Goal: Information Seeking & Learning: Understand process/instructions

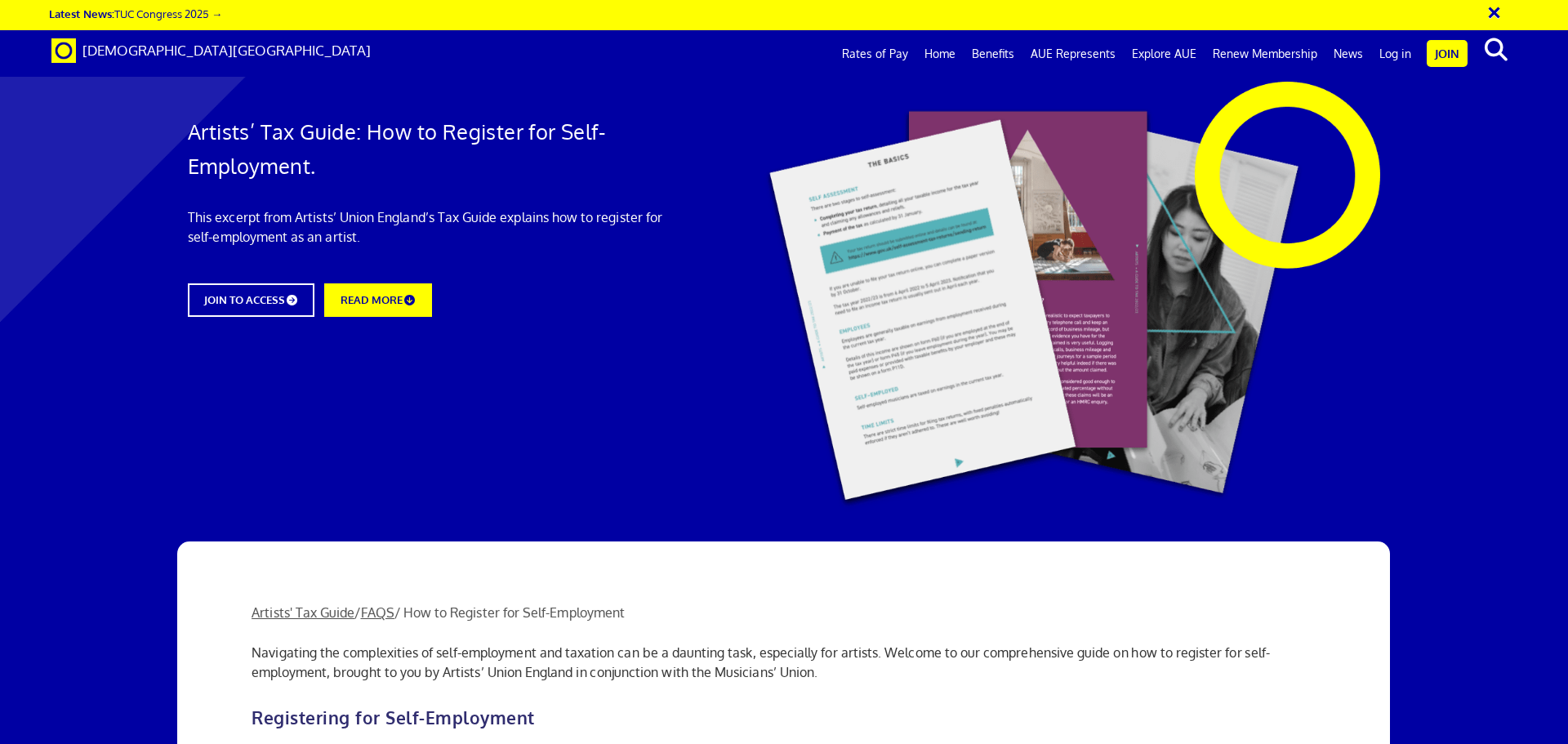
scroll to position [82, 0]
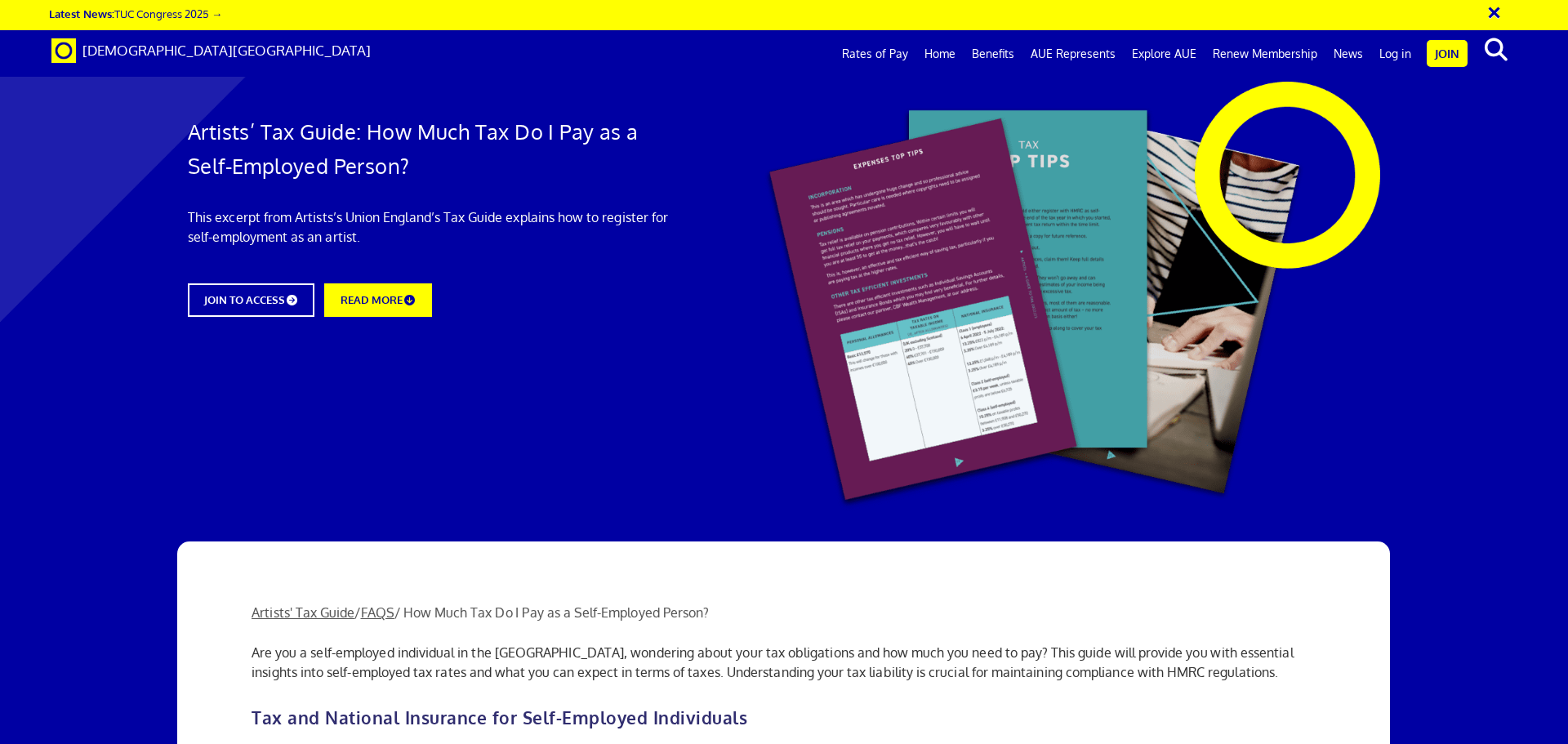
scroll to position [408, 0]
click at [258, 310] on link "JOIN TO ACCESS" at bounding box center [250, 300] width 140 height 37
click at [299, 604] on link "Artists' Tax Guide" at bounding box center [303, 612] width 103 height 16
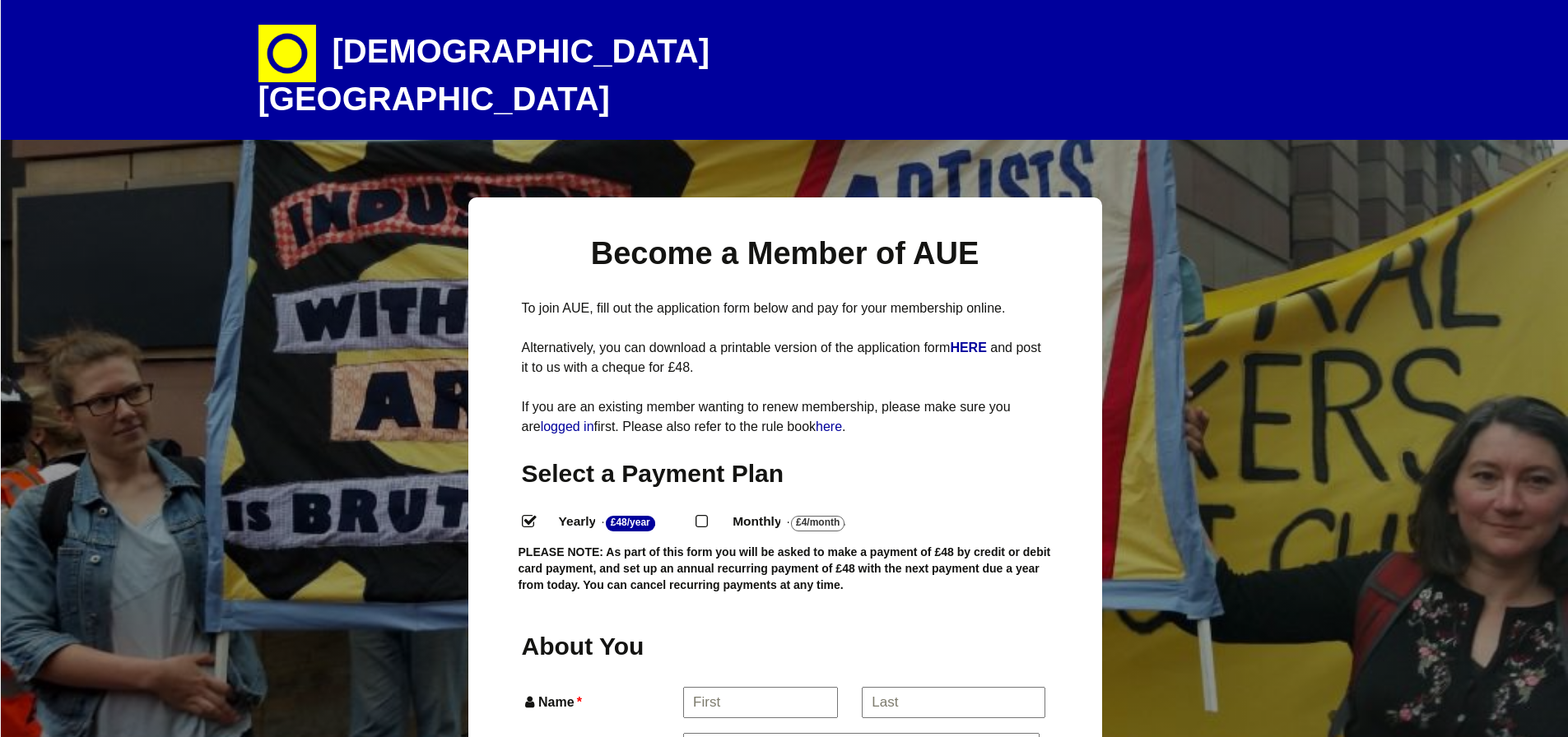
select select
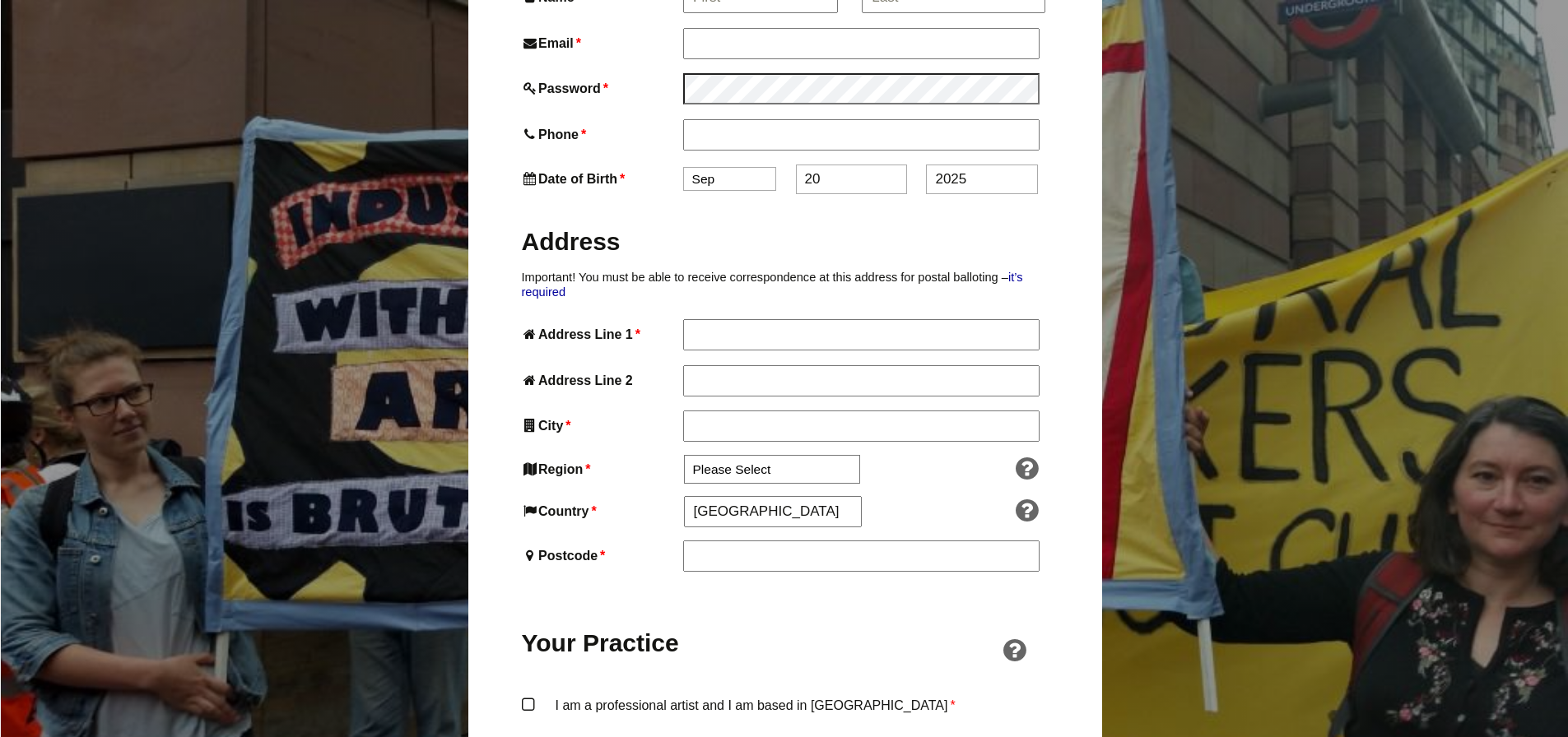
scroll to position [542, 0]
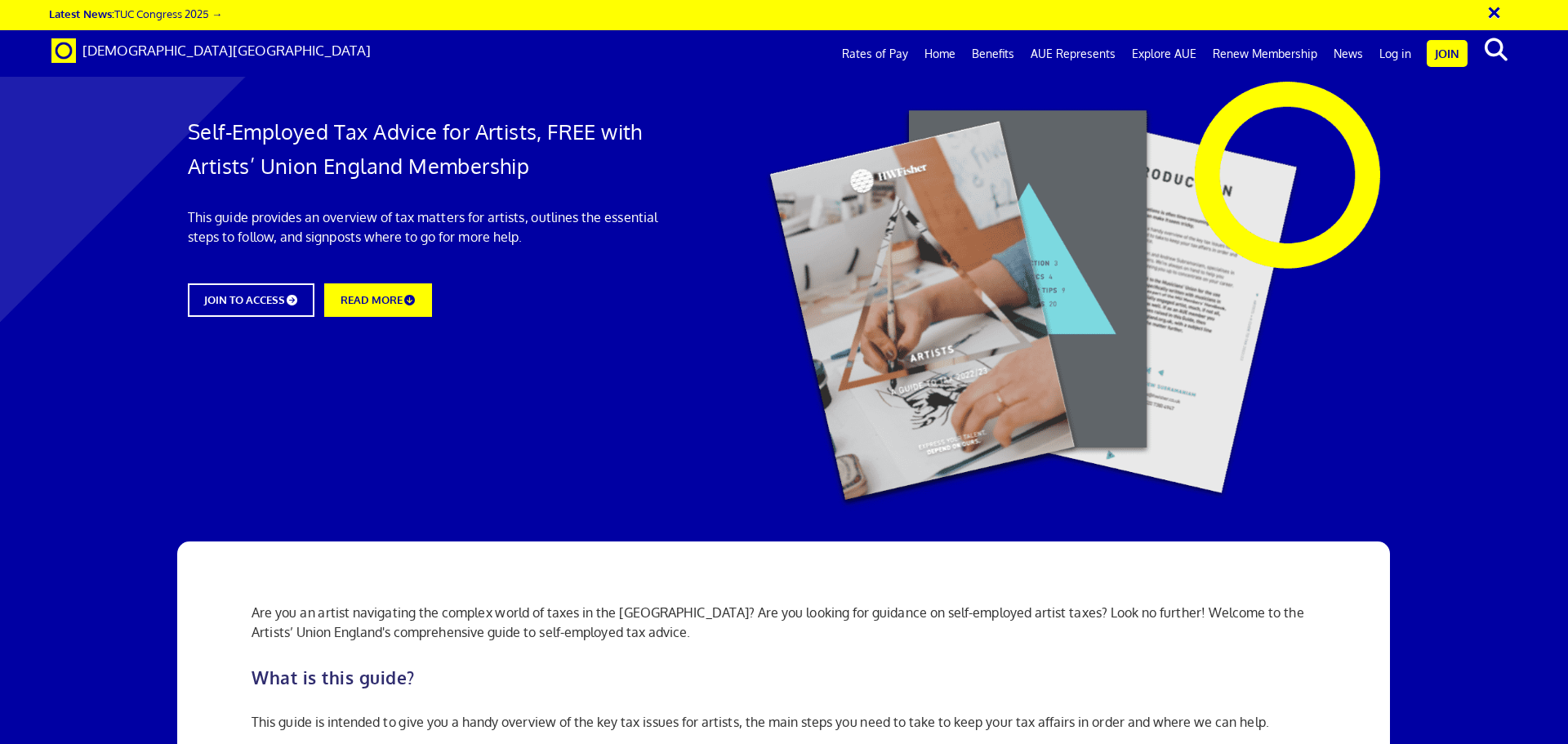
scroll to position [653, 0]
drag, startPoint x: 303, startPoint y: 305, endPoint x: 432, endPoint y: 304, distance: 129.0
drag, startPoint x: 531, startPoint y: 302, endPoint x: 693, endPoint y: 302, distance: 162.0
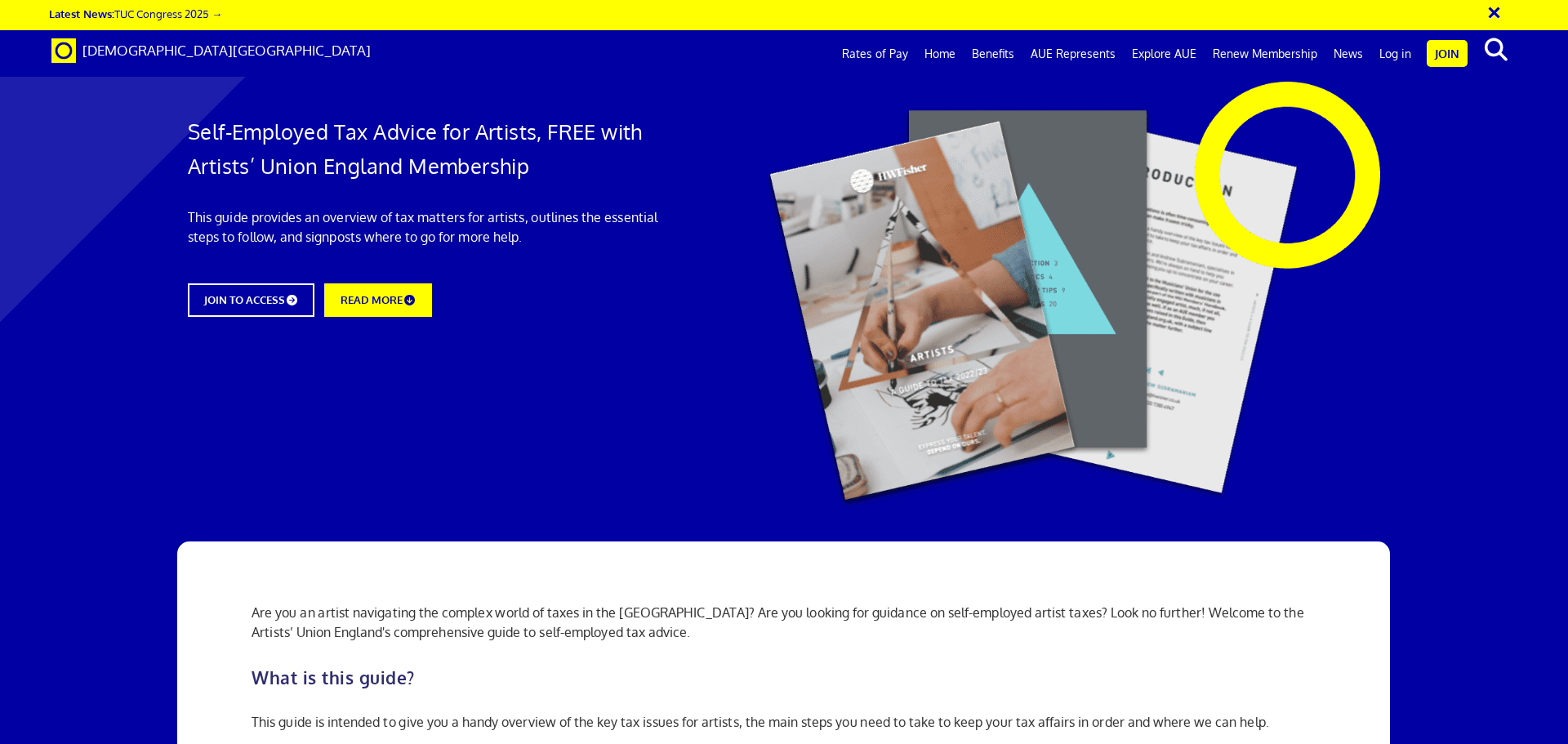
drag, startPoint x: 286, startPoint y: 257, endPoint x: 458, endPoint y: 256, distance: 172.0
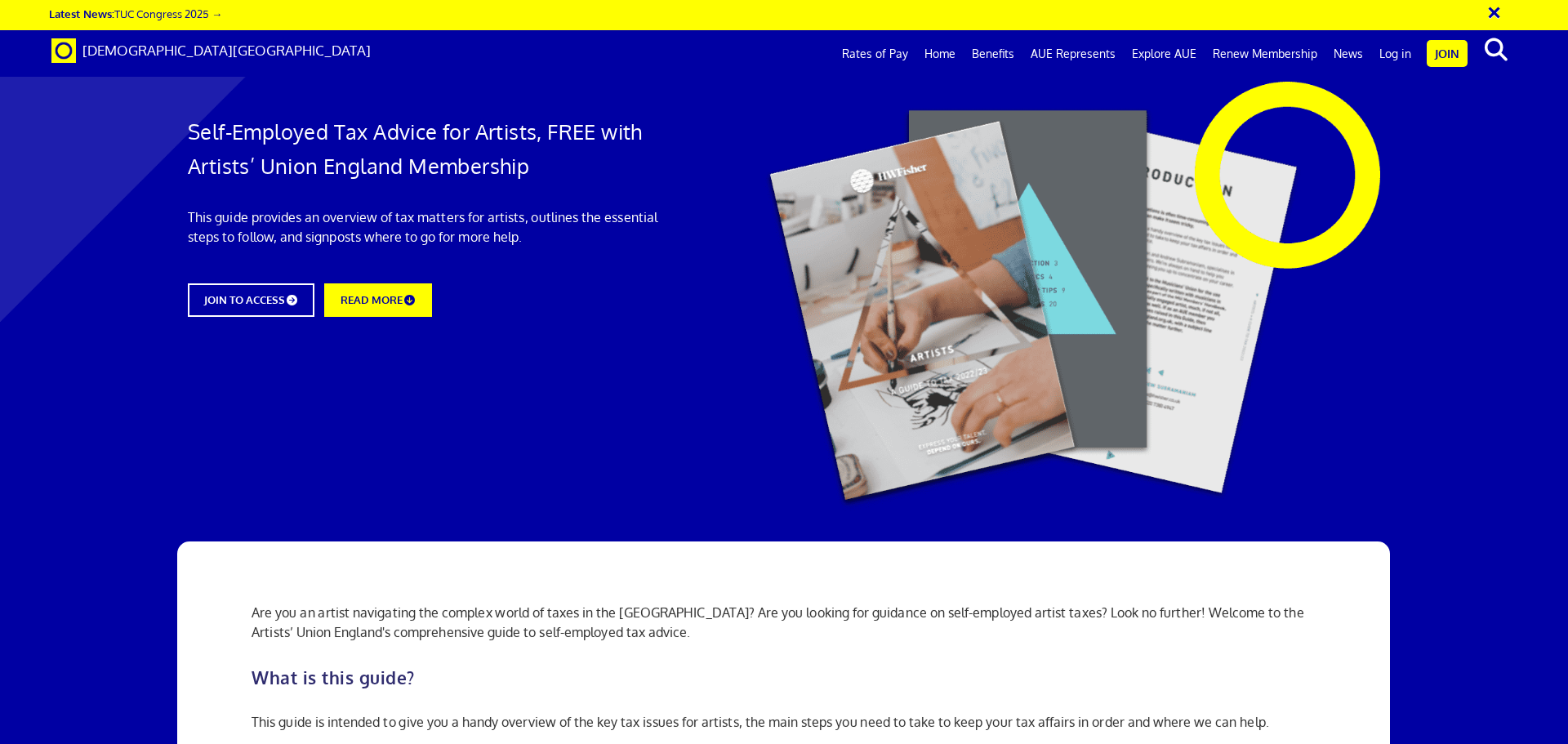
drag, startPoint x: 605, startPoint y: 257, endPoint x: 465, endPoint y: 249, distance: 140.2
drag, startPoint x: 340, startPoint y: 247, endPoint x: 639, endPoint y: 247, distance: 299.0
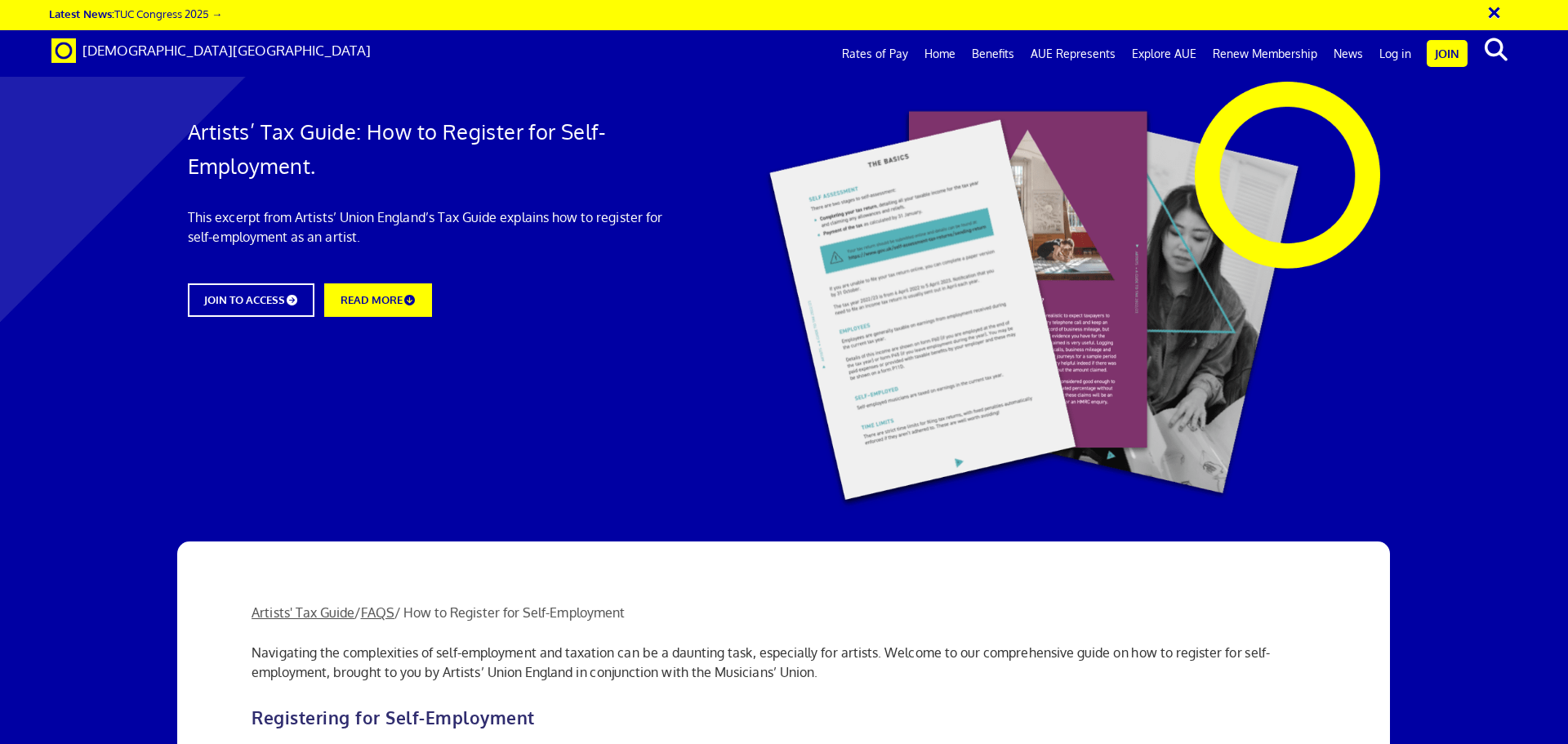
scroll to position [408, 0]
drag, startPoint x: 610, startPoint y: 356, endPoint x: 789, endPoint y: 359, distance: 179.0
drag, startPoint x: 882, startPoint y: 361, endPoint x: 652, endPoint y: 365, distance: 230.0
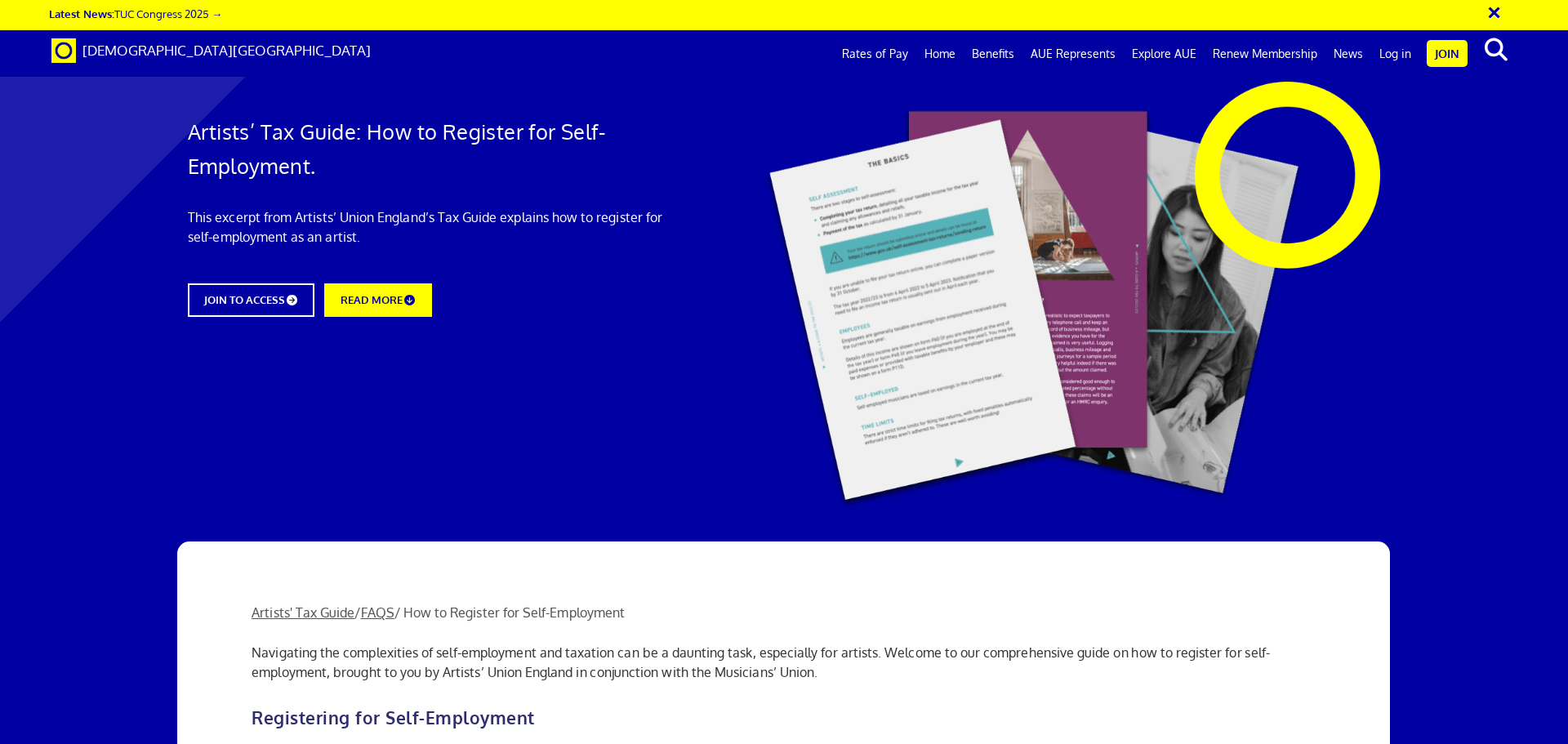
drag, startPoint x: 268, startPoint y: 355, endPoint x: 500, endPoint y: 355, distance: 232.0
copy b "Tell HMRC that you are in business"
